Goal: Communication & Community: Answer question/provide support

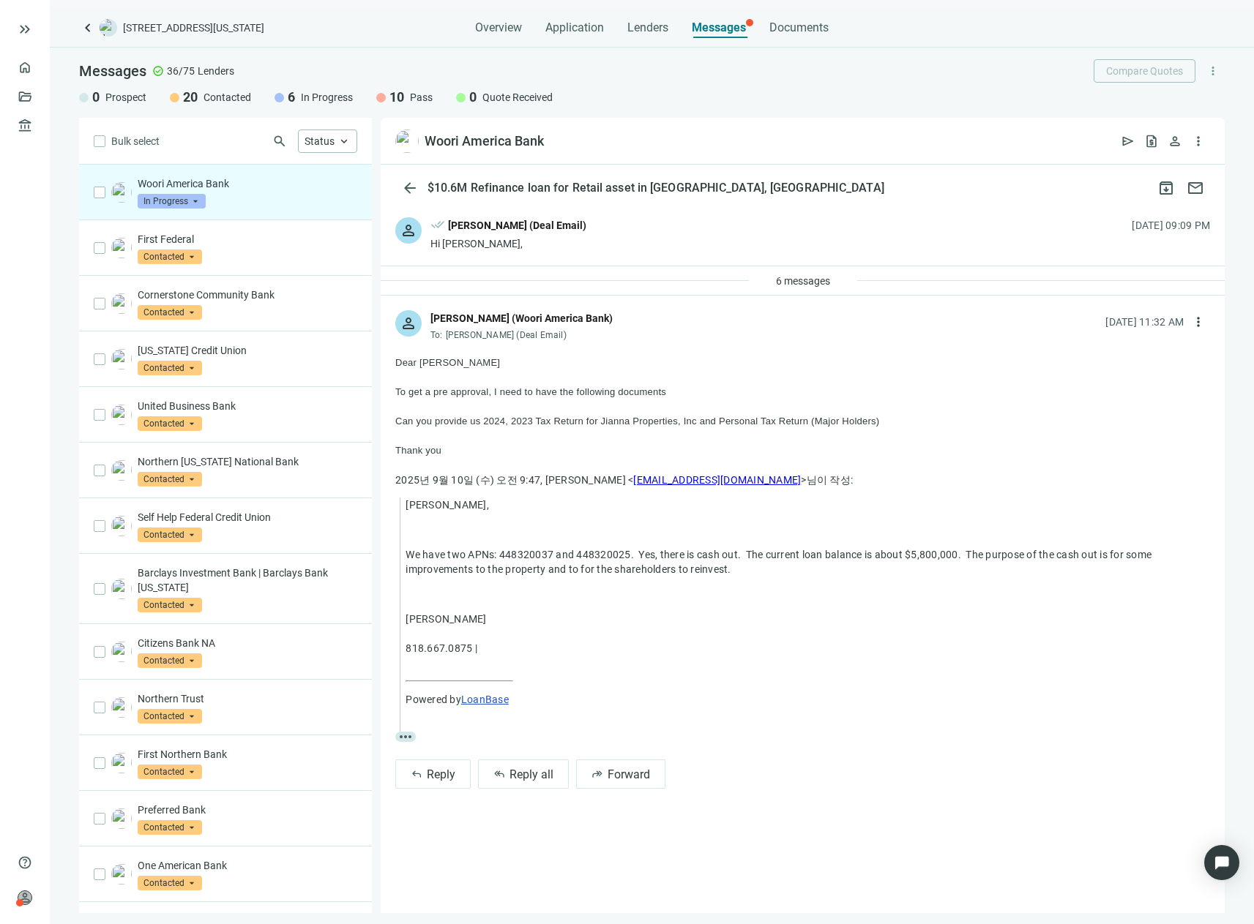
click at [463, 326] on div "[PERSON_NAME] (Woori America Bank)" at bounding box center [521, 318] width 182 height 16
click at [438, 313] on div "[PERSON_NAME] (Woori America Bank)" at bounding box center [521, 318] width 182 height 16
click at [543, 772] on span "Reply all" at bounding box center [531, 775] width 44 height 14
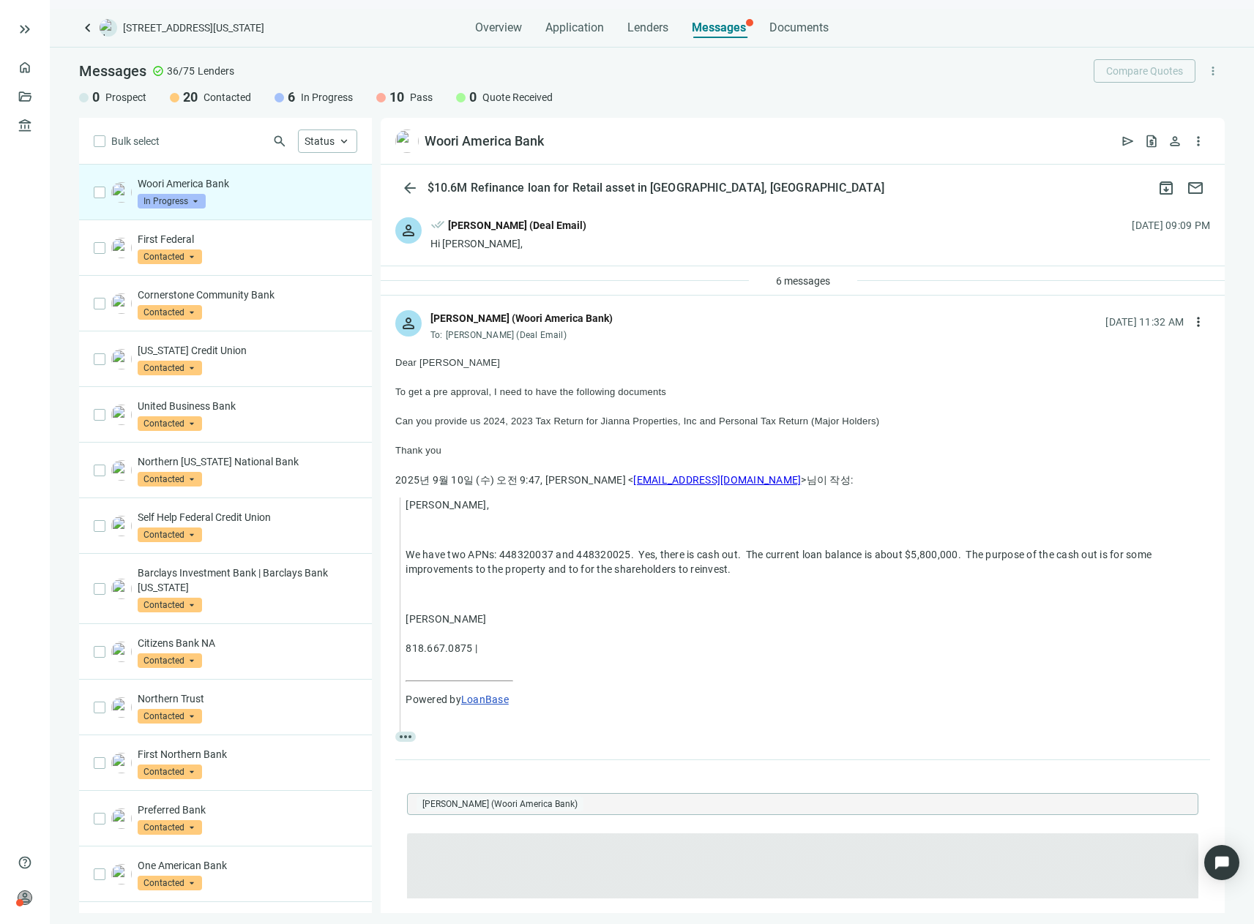
type textarea "**********"
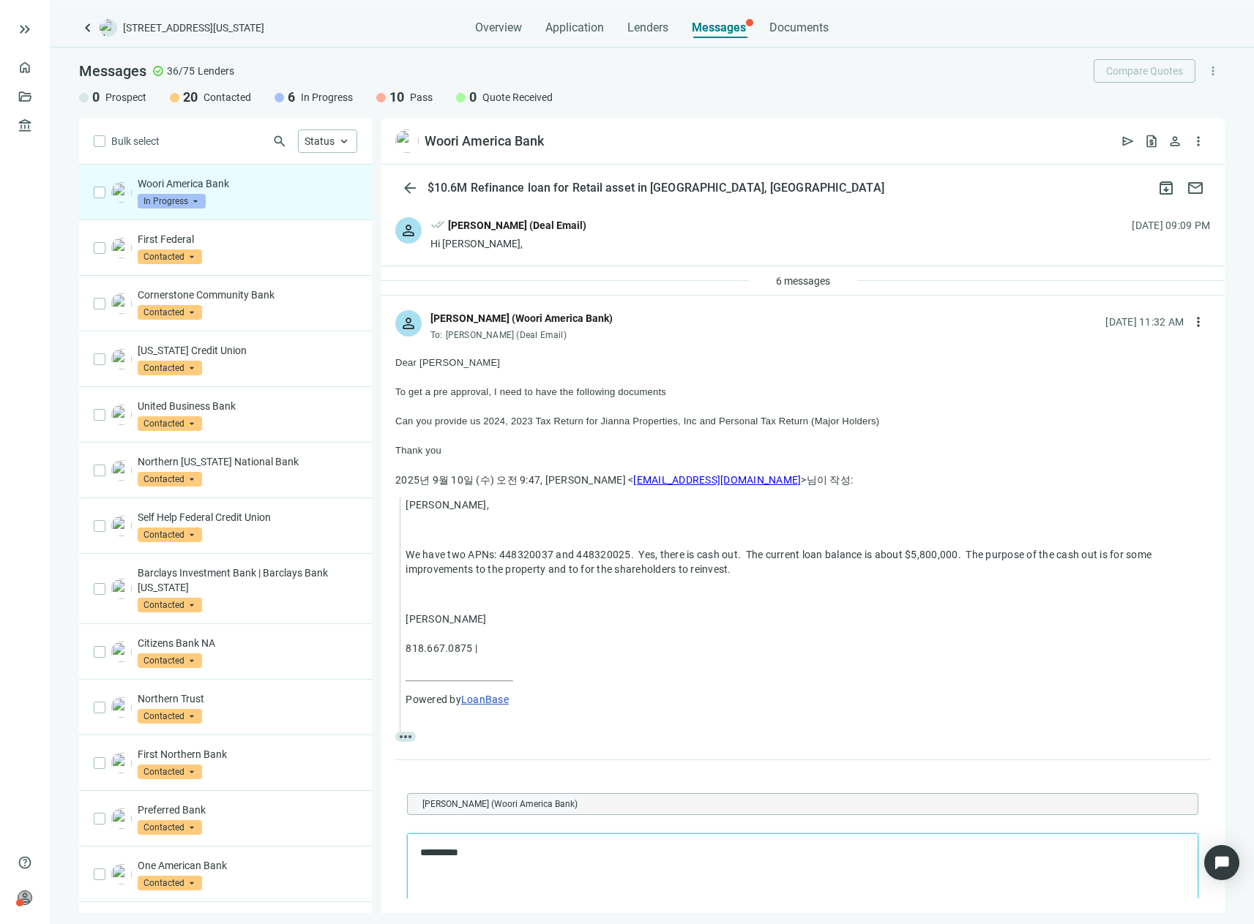
scroll to position [269, 0]
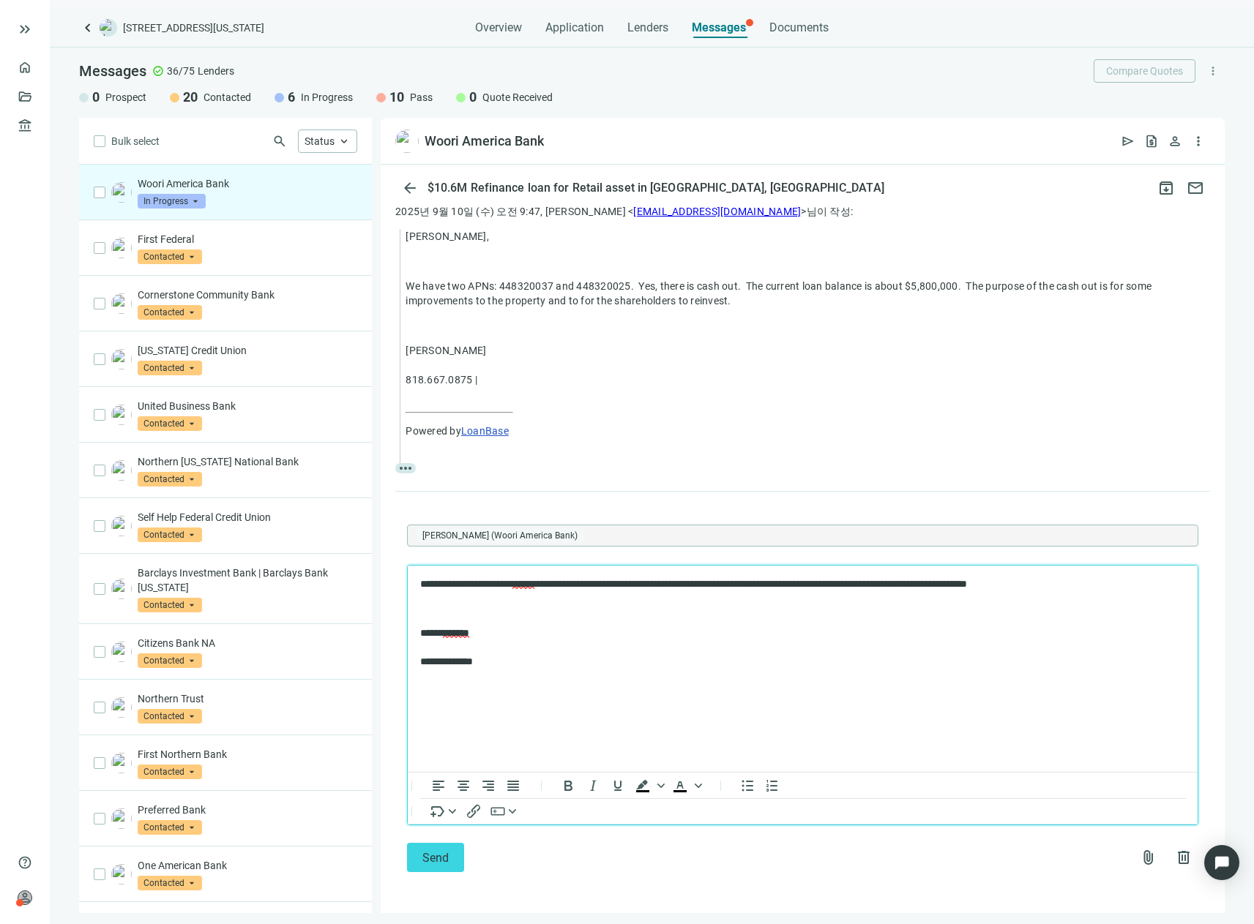
click at [926, 580] on p "**********" at bounding box center [795, 585] width 750 height 15
click at [1140, 859] on span "attach_file" at bounding box center [1149, 858] width 18 height 18
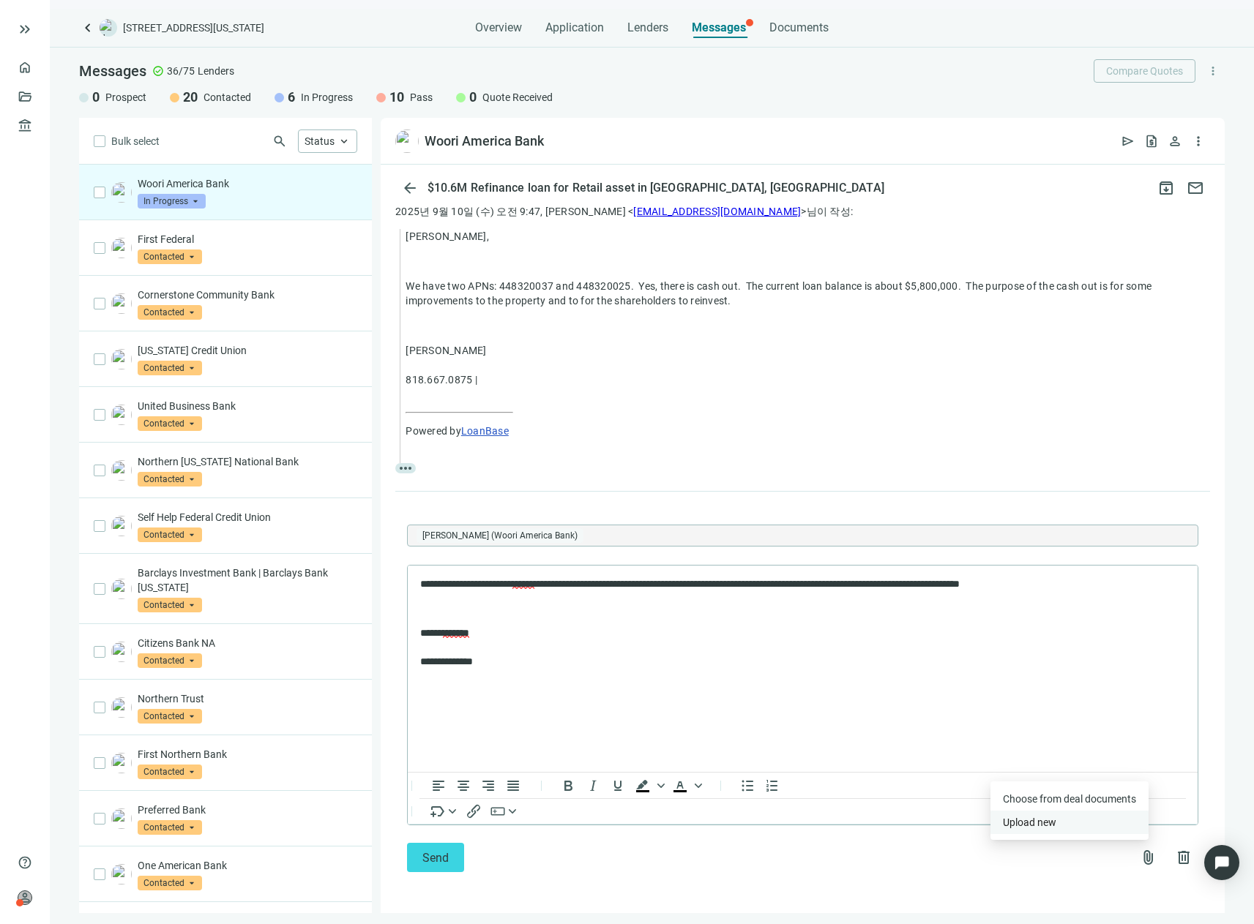
click at [1036, 819] on span "Upload new" at bounding box center [1029, 823] width 53 height 12
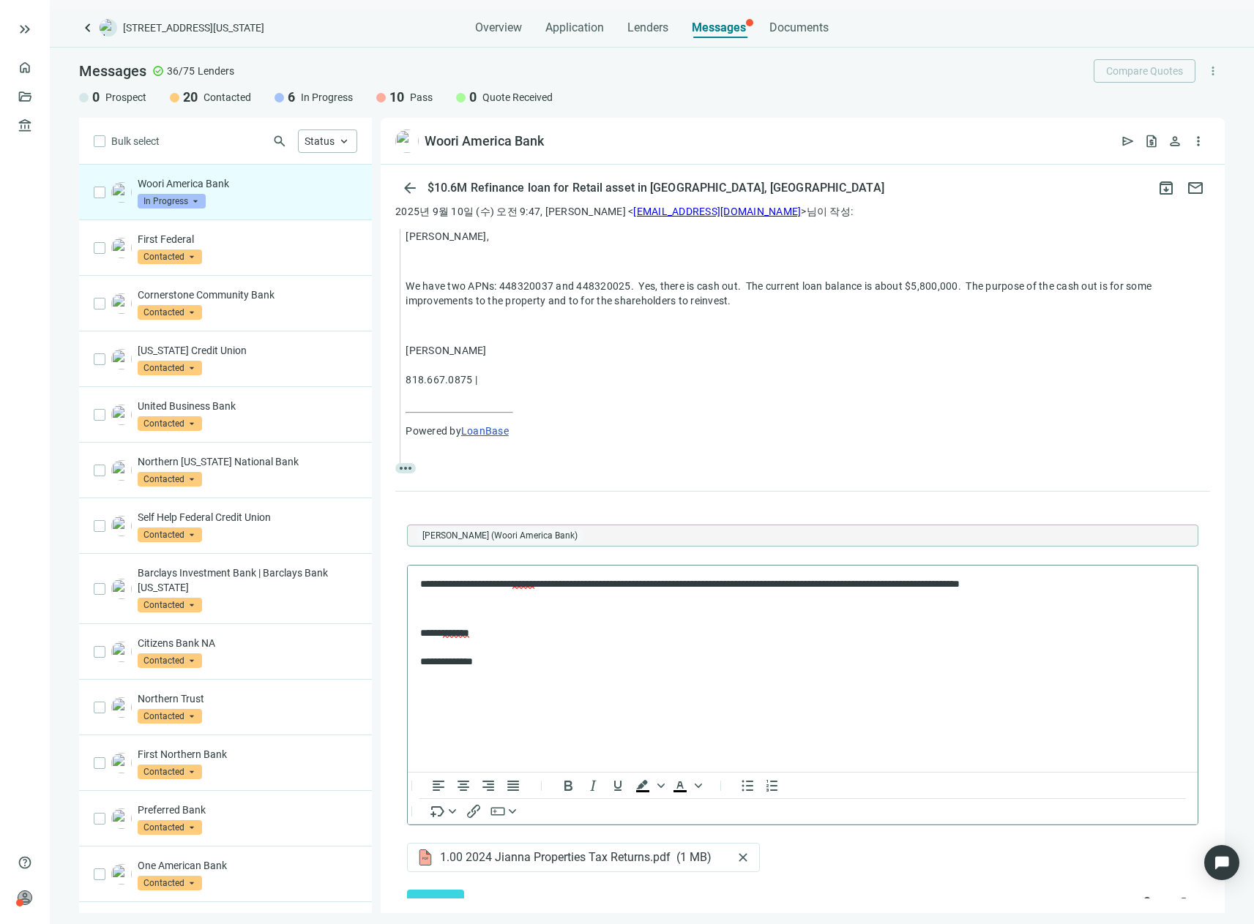
scroll to position [315, 0]
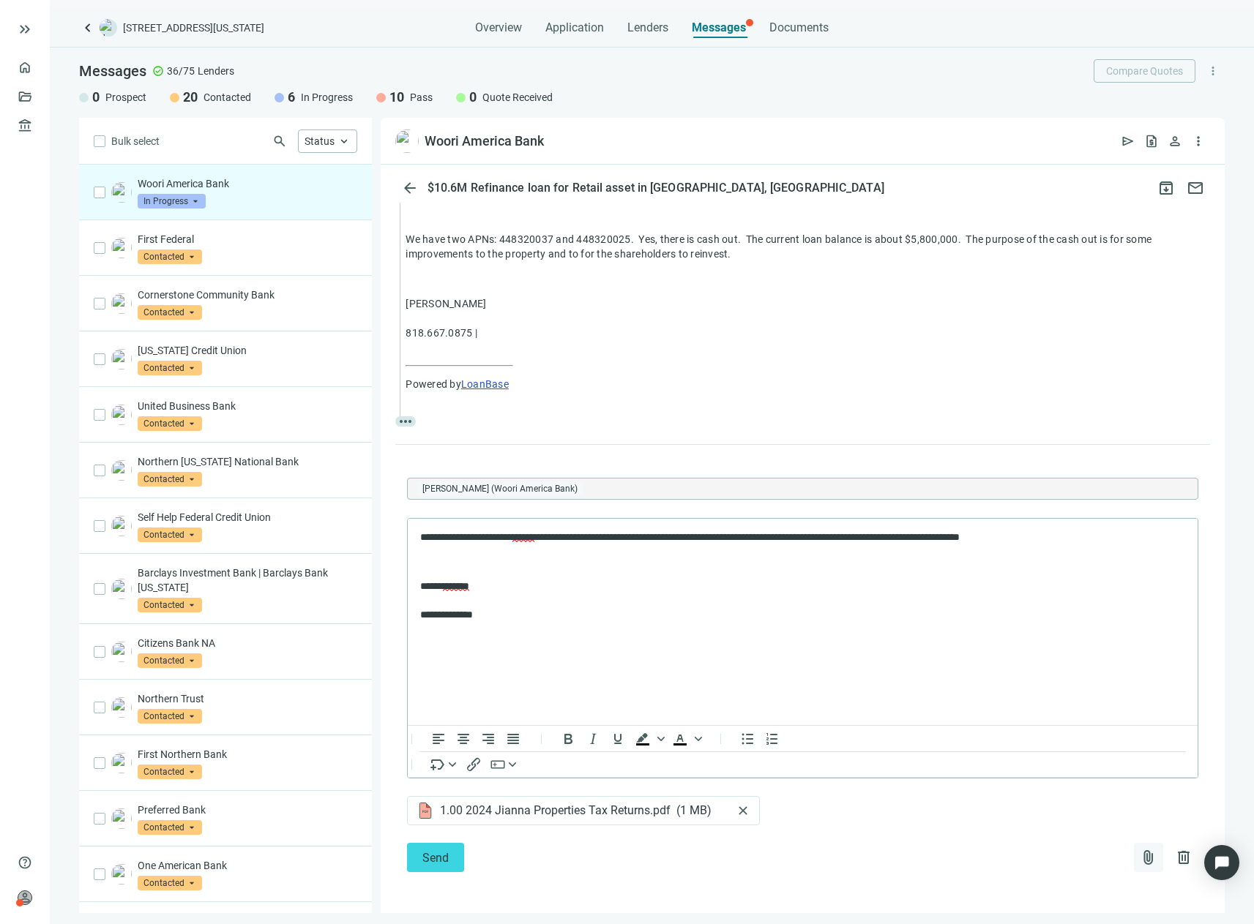
click at [1140, 861] on span "attach_file" at bounding box center [1149, 858] width 18 height 18
click at [1026, 821] on span "Upload new" at bounding box center [1029, 823] width 53 height 12
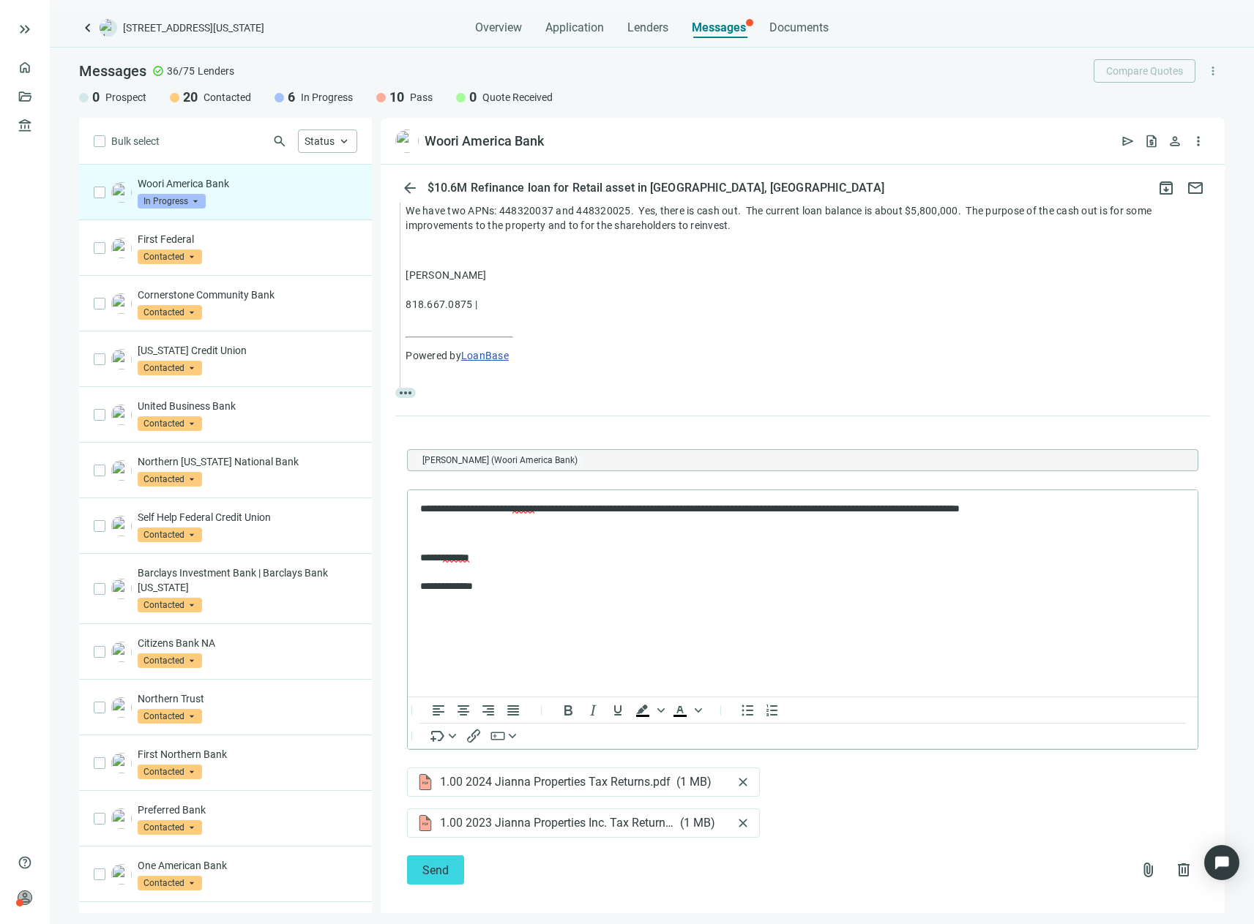
scroll to position [356, 0]
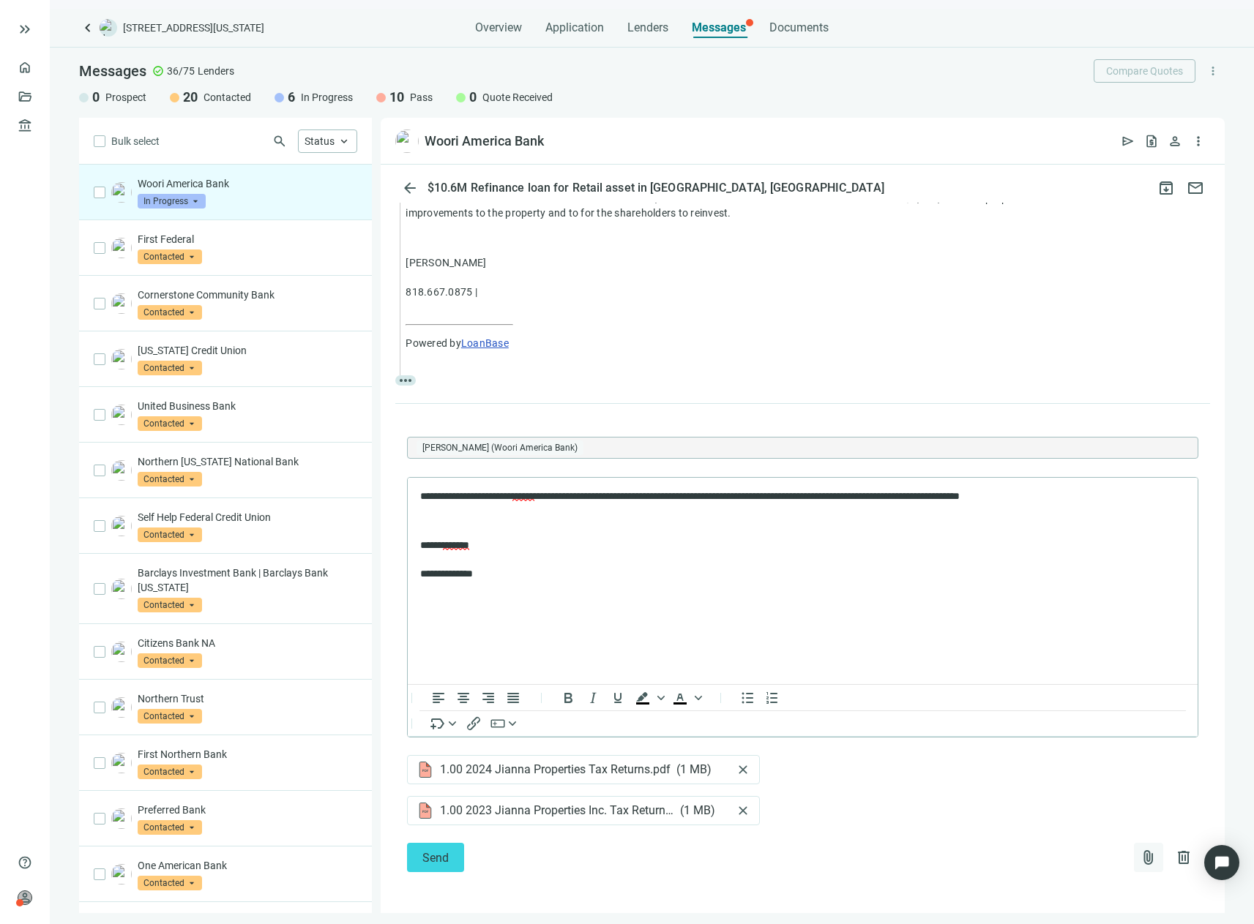
click at [1140, 861] on span "attach_file" at bounding box center [1149, 858] width 18 height 18
click at [1075, 825] on button "Upload new" at bounding box center [1069, 822] width 158 height 23
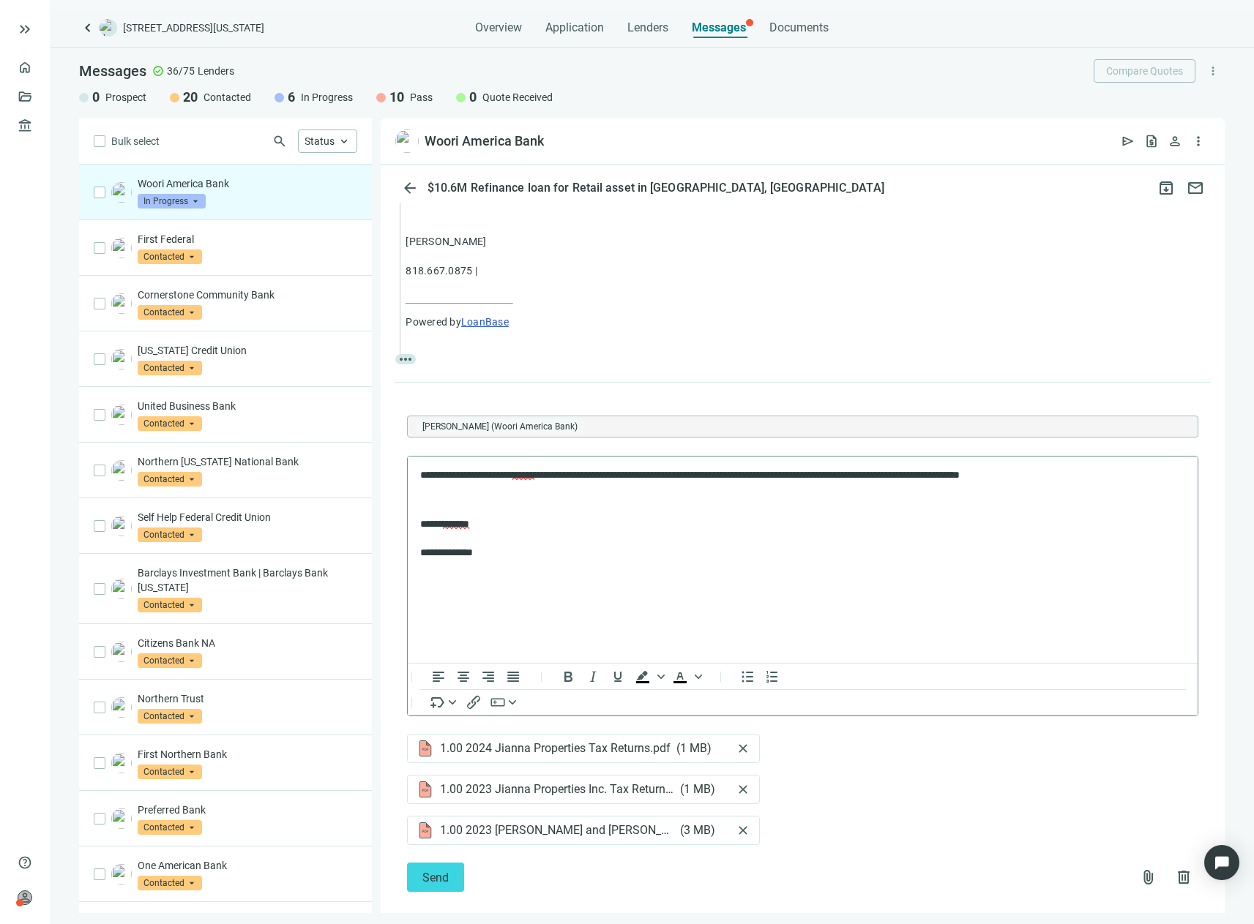
scroll to position [397, 0]
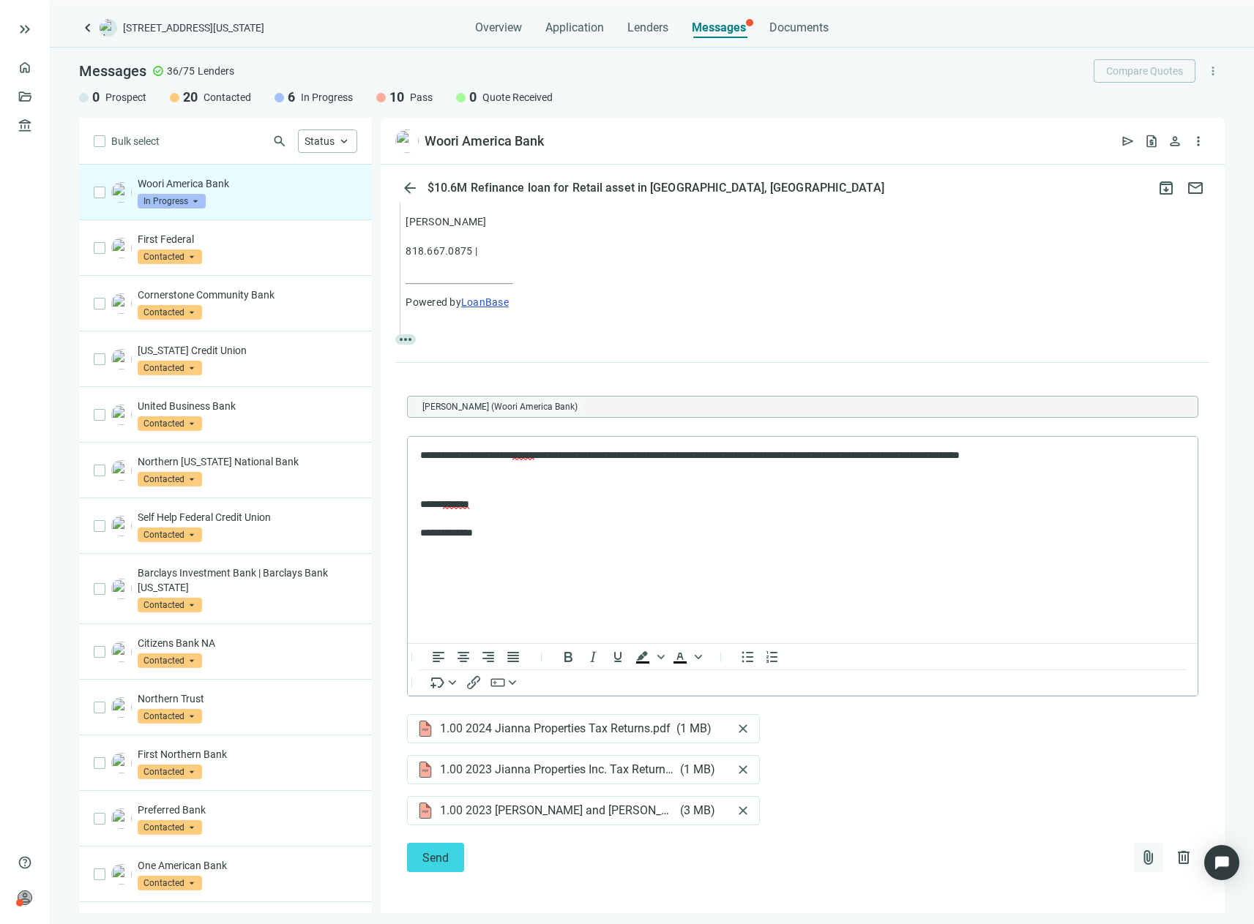
click at [1140, 862] on span "attach_file" at bounding box center [1149, 858] width 18 height 18
click at [1036, 820] on span "Upload new" at bounding box center [1029, 823] width 53 height 12
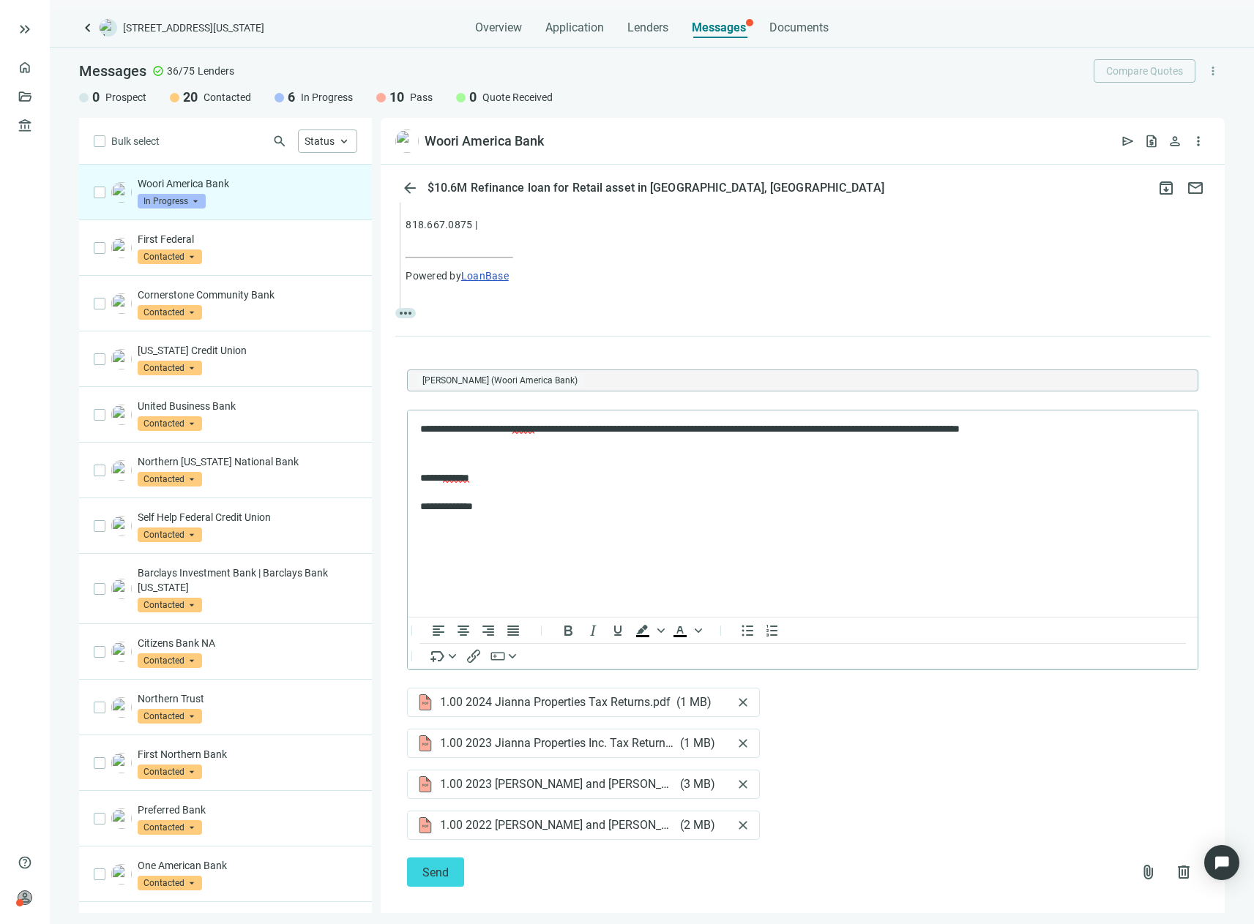
scroll to position [438, 0]
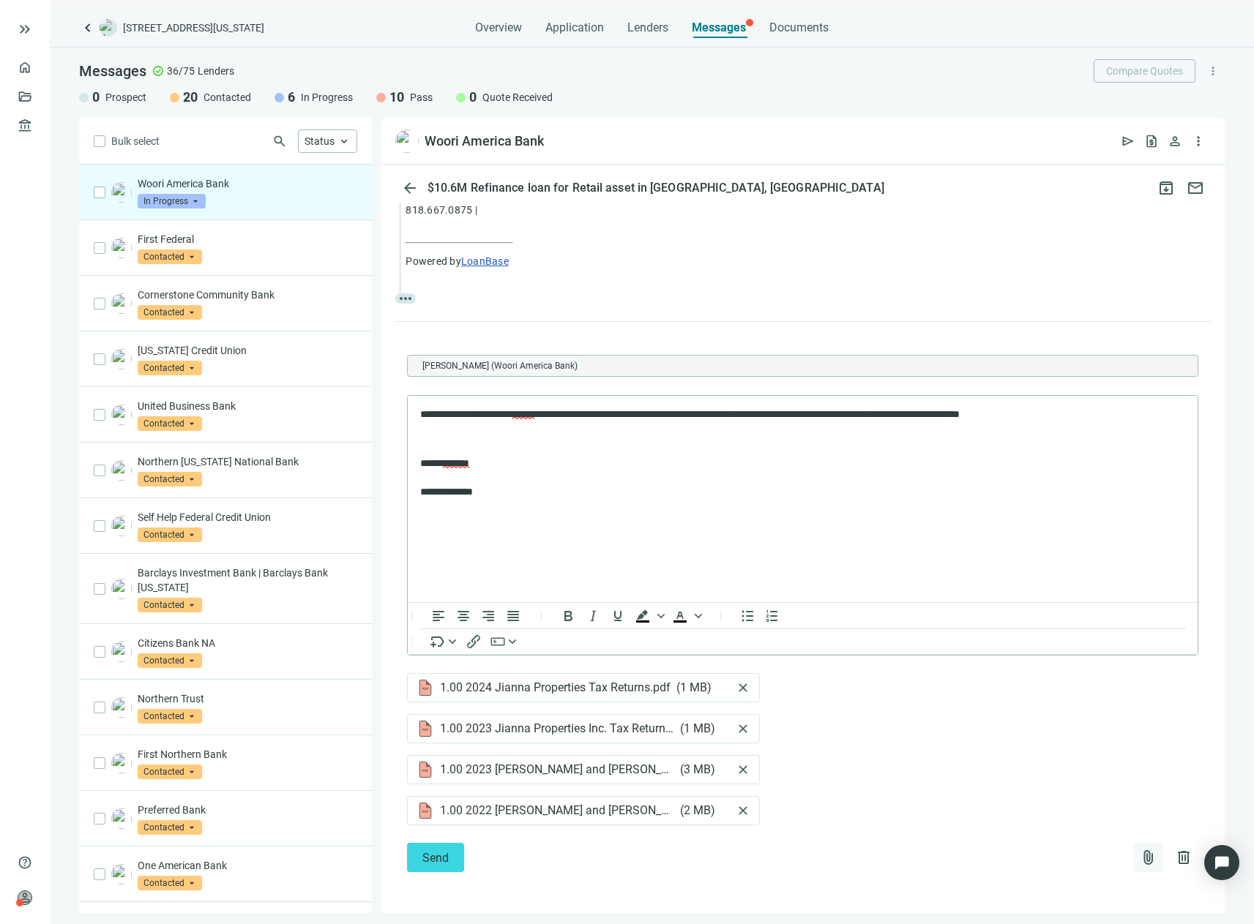
click at [1140, 859] on span "attach_file" at bounding box center [1149, 858] width 18 height 18
click at [434, 858] on span "Send" at bounding box center [435, 858] width 26 height 14
